Goal: Find specific page/section: Find specific page/section

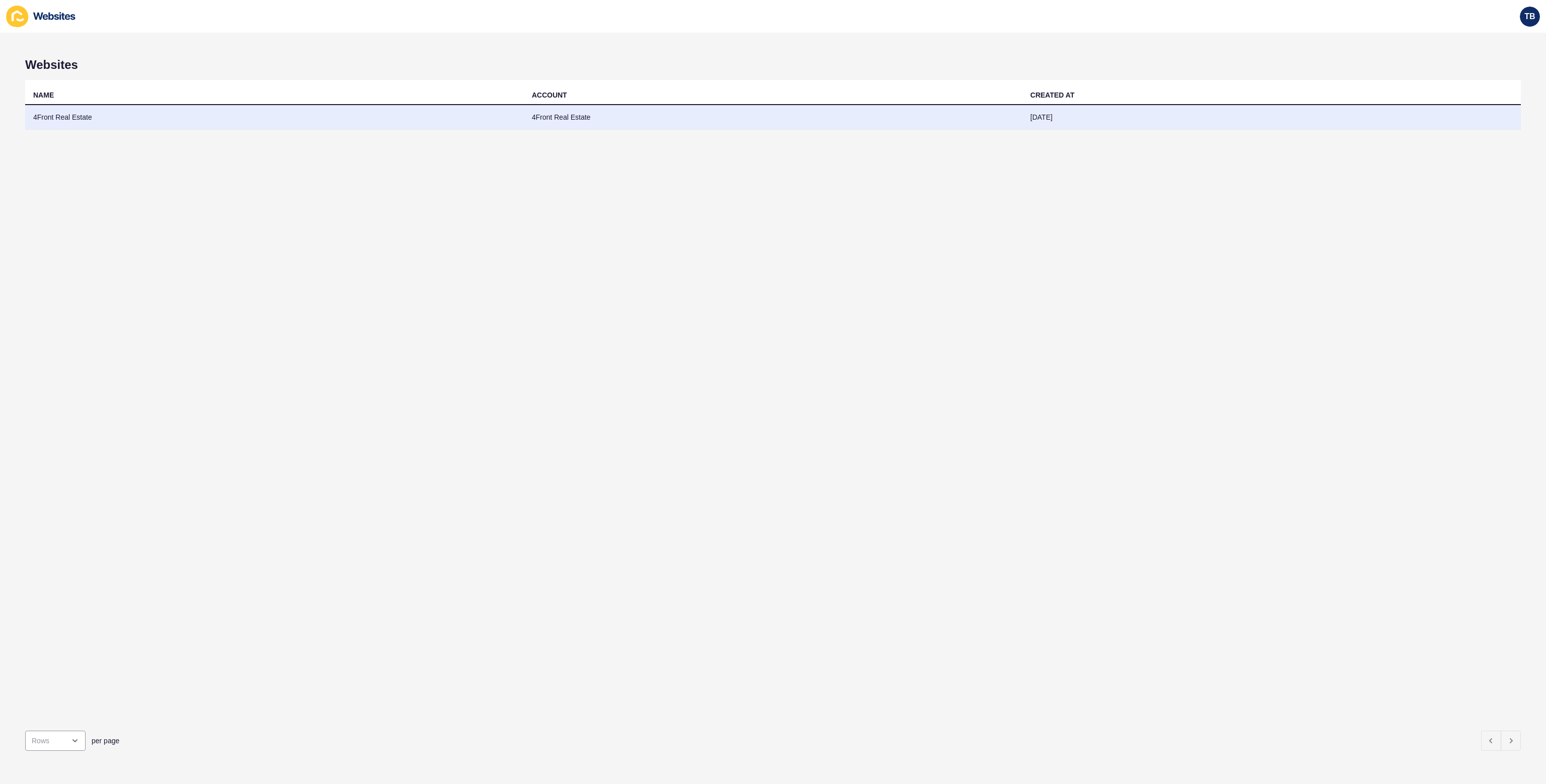
click at [80, 113] on td "4Front Real Estate" at bounding box center [274, 117] width 498 height 25
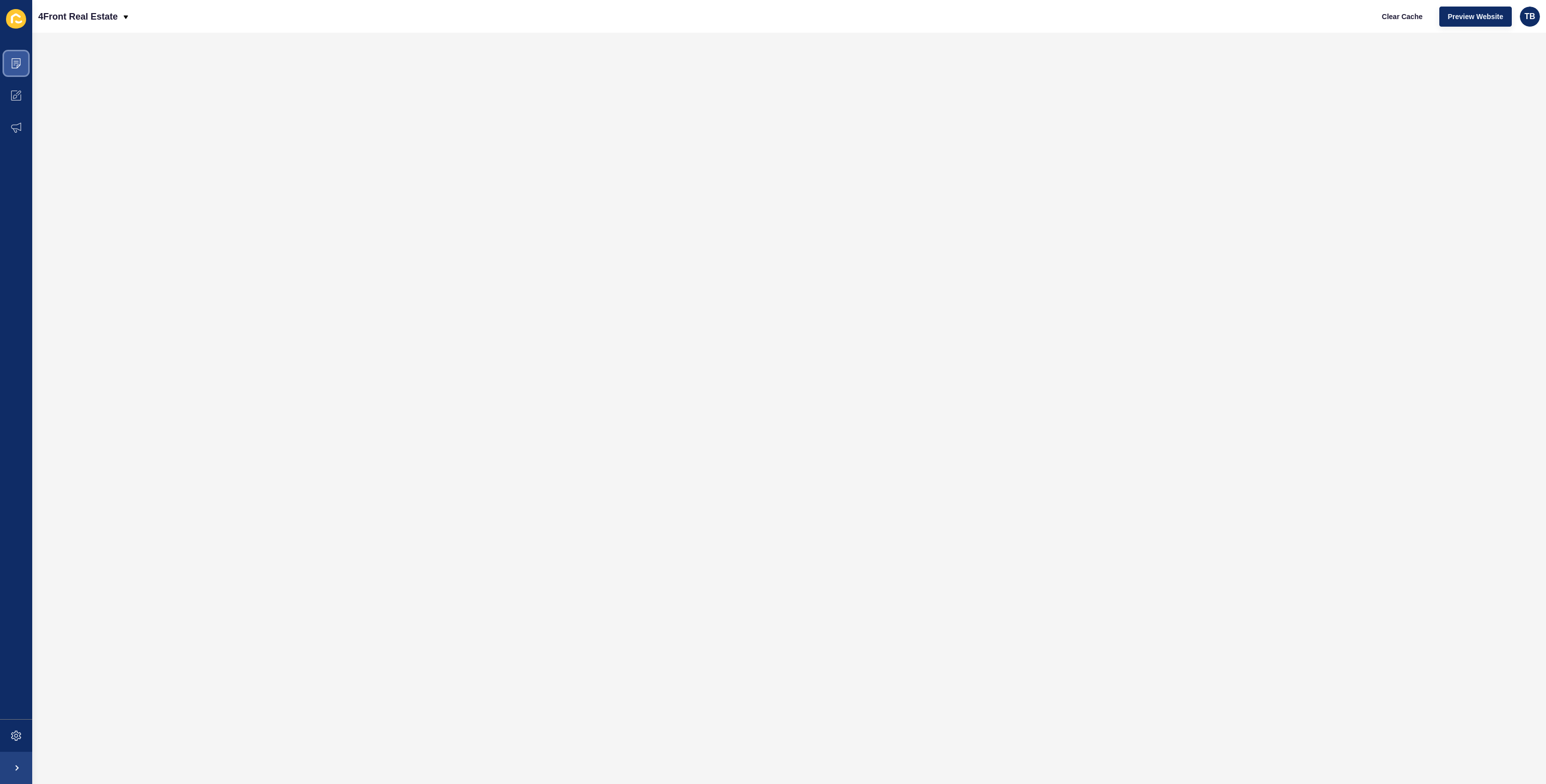
click at [16, 65] on icon at bounding box center [16, 63] width 10 height 10
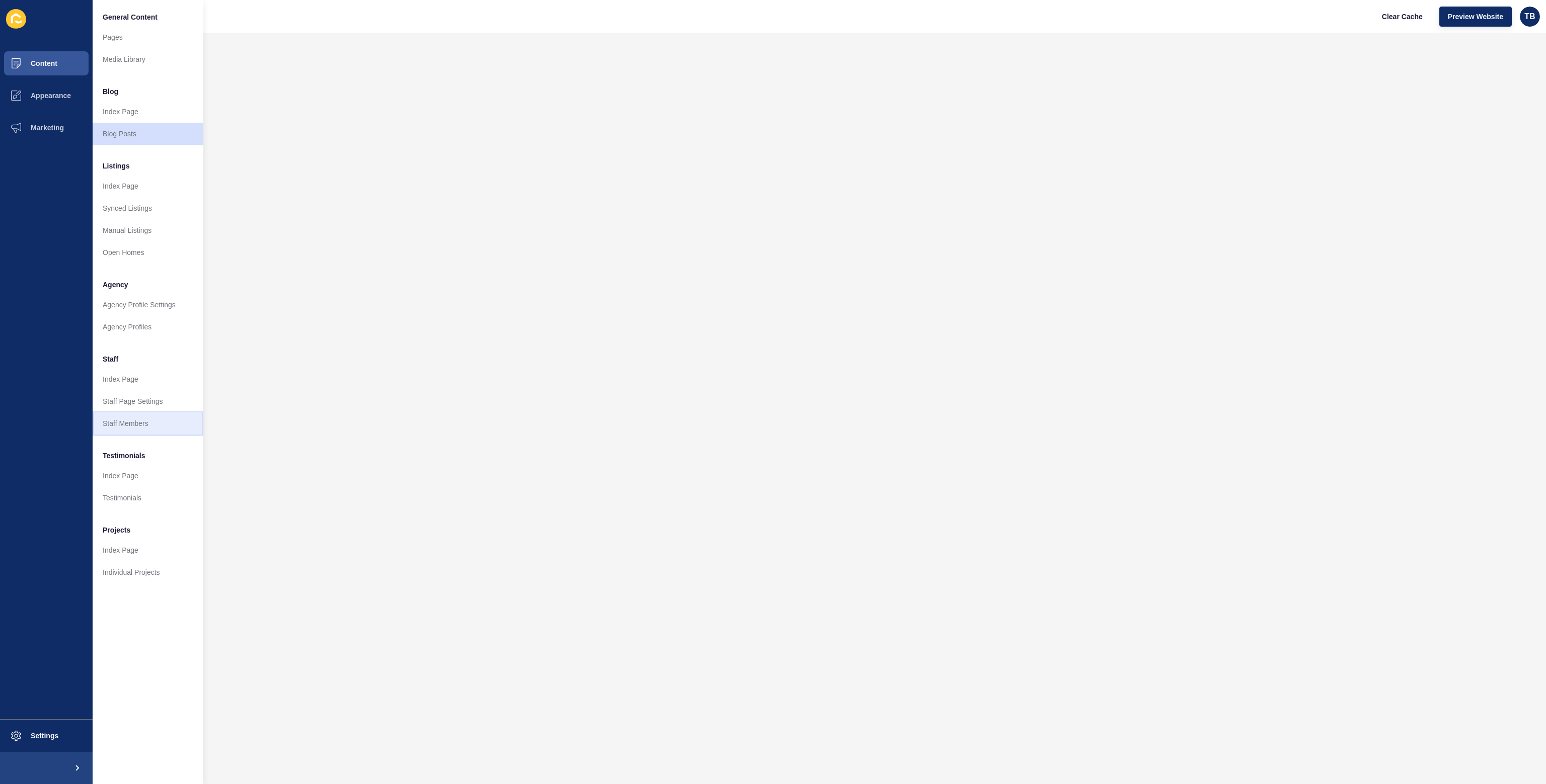
click at [136, 420] on link "Staff Members" at bounding box center [147, 423] width 110 height 22
